Goal: Information Seeking & Learning: Check status

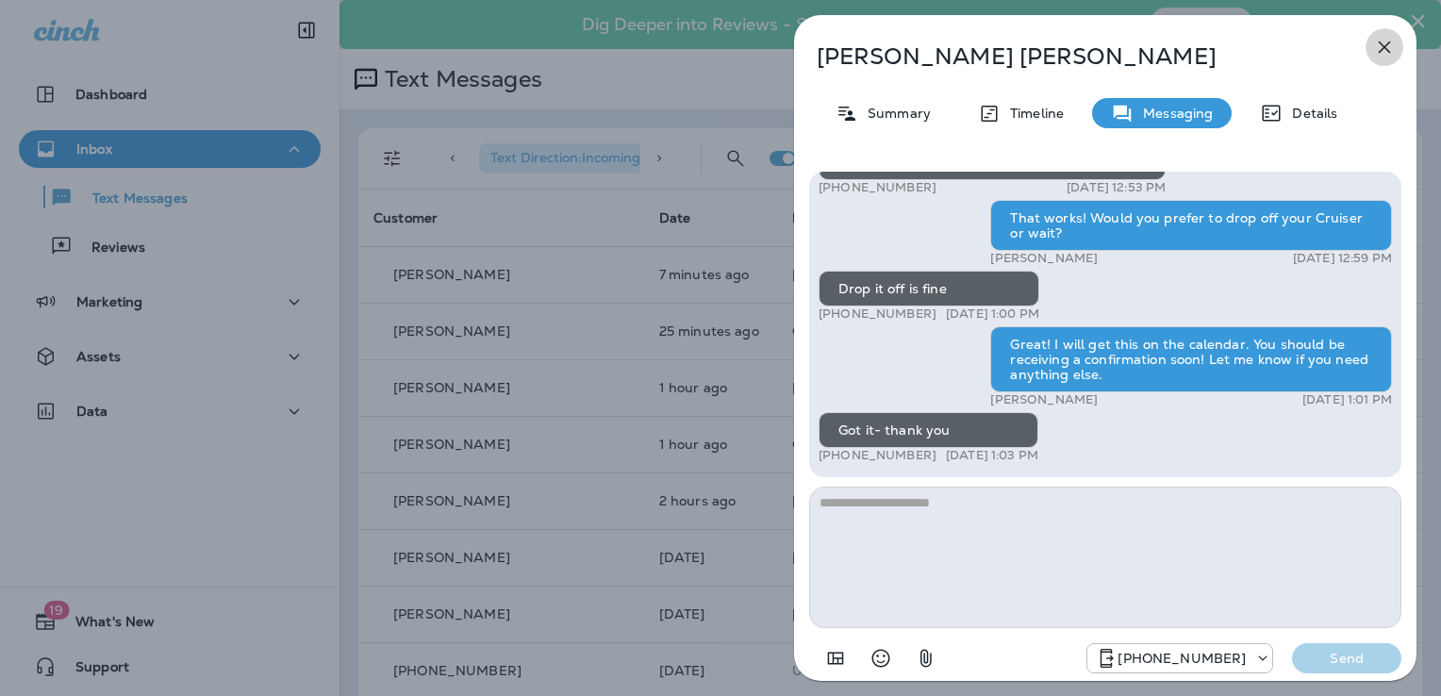
click at [1382, 36] on icon "button" at bounding box center [1384, 47] width 23 height 23
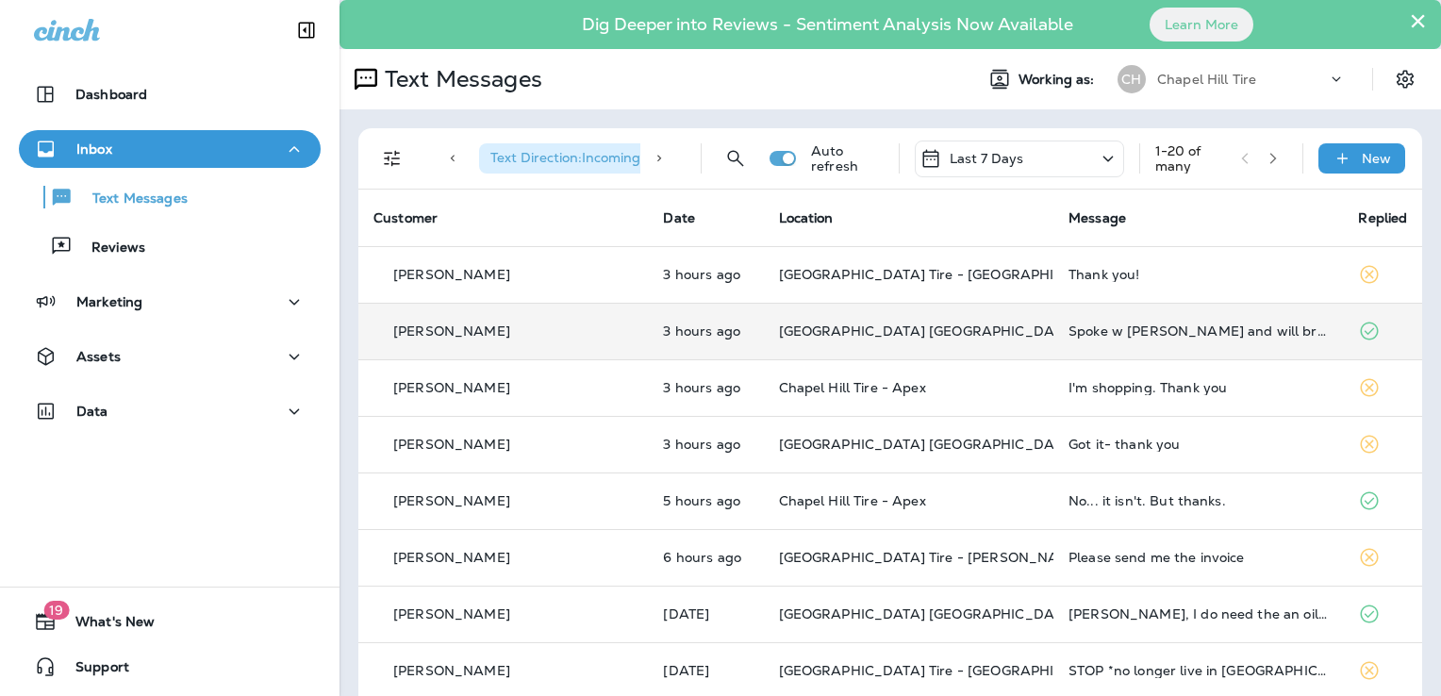
click at [1068, 335] on div "Spoke w [PERSON_NAME] and will bring it in [DATE]" at bounding box center [1197, 330] width 259 height 15
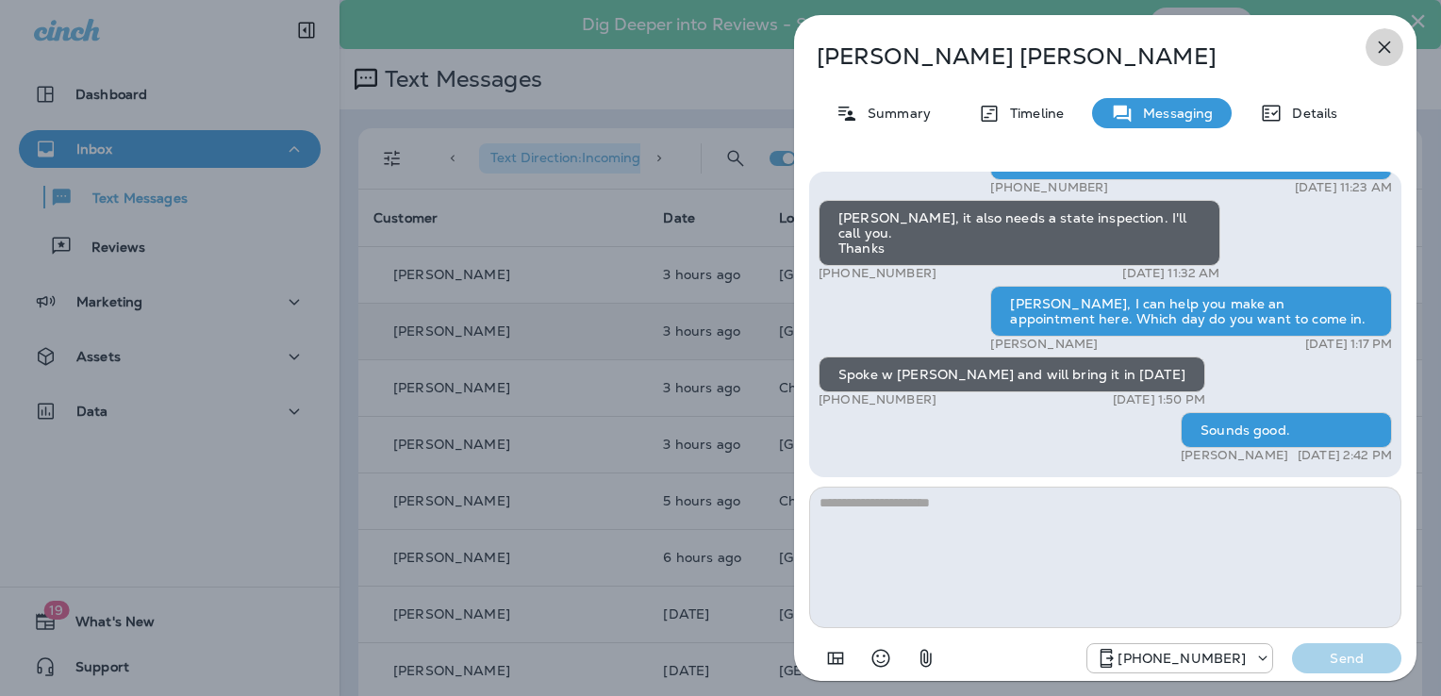
click at [1381, 47] on icon "button" at bounding box center [1384, 47] width 23 height 23
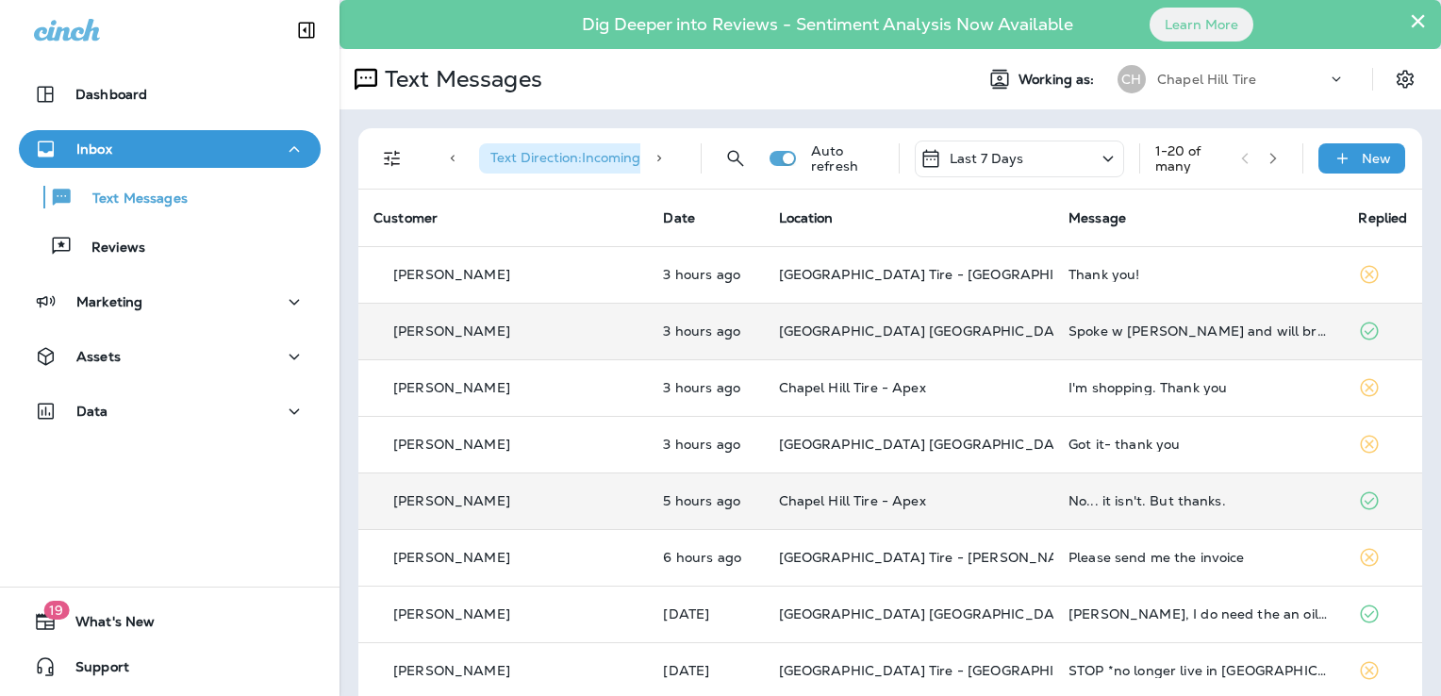
click at [1068, 502] on div "No... it isn't. But thanks." at bounding box center [1197, 500] width 259 height 15
